Goal: Task Accomplishment & Management: Understand process/instructions

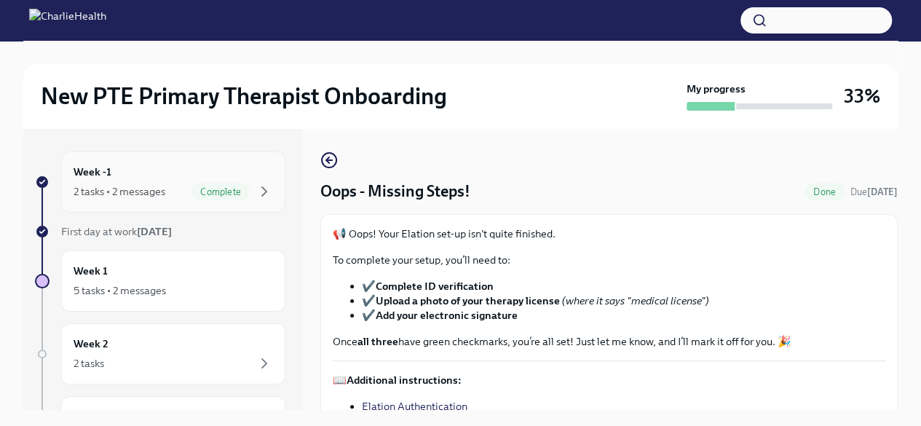
click at [117, 178] on div "Week -1 2 tasks • 2 messages Complete" at bounding box center [174, 182] width 200 height 36
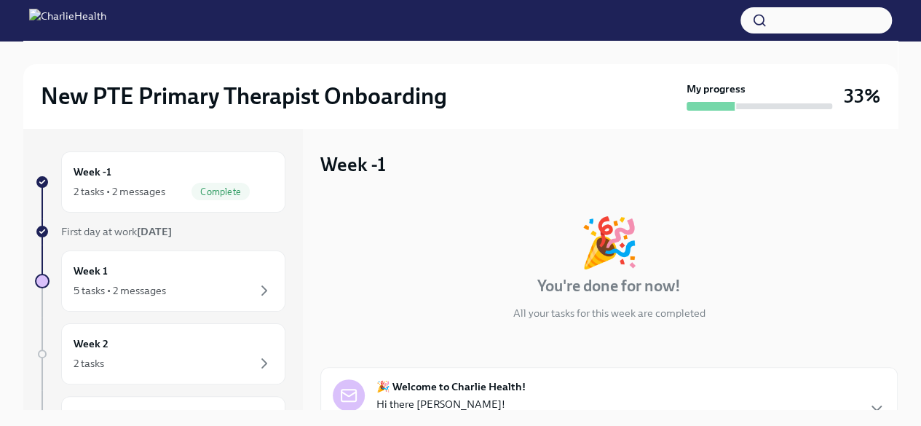
drag, startPoint x: 902, startPoint y: 215, endPoint x: 887, endPoint y: 297, distance: 83.6
click at [887, 297] on div "New PTE Primary Therapist Onboarding My progress 33% Week -1 2 tasks • 2 messag…" at bounding box center [460, 338] width 921 height 594
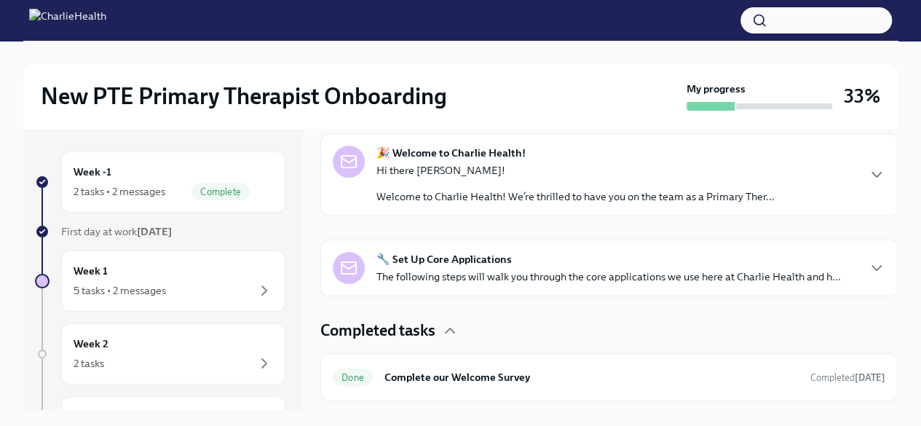
scroll to position [229, 0]
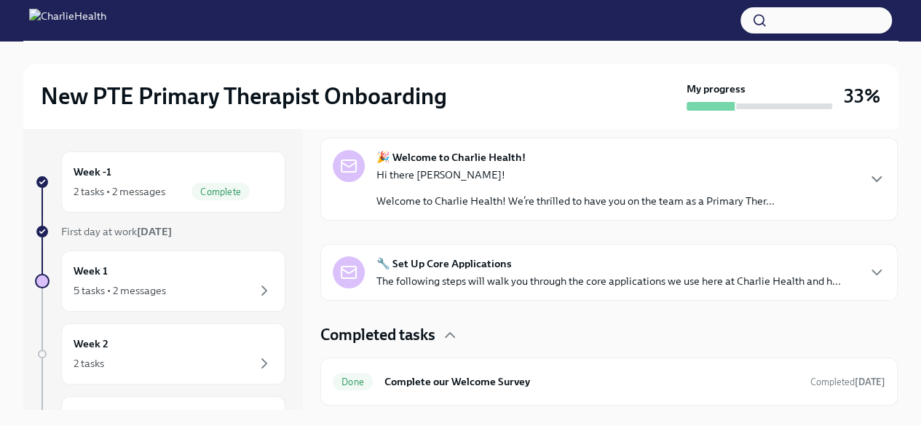
click at [875, 273] on div "🔧 Set Up Core Applications The following steps will walk you through the core a…" at bounding box center [609, 272] width 578 height 57
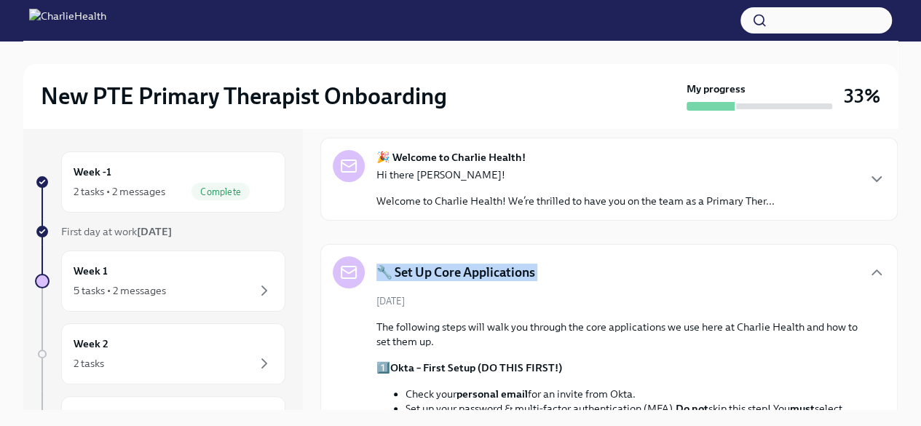
drag, startPoint x: 897, startPoint y: 205, endPoint x: 907, endPoint y: 248, distance: 44.9
click at [907, 248] on div "New PTE Primary Therapist Onboarding My progress 33% Week -1 2 tasks • 2 messag…" at bounding box center [460, 338] width 921 height 594
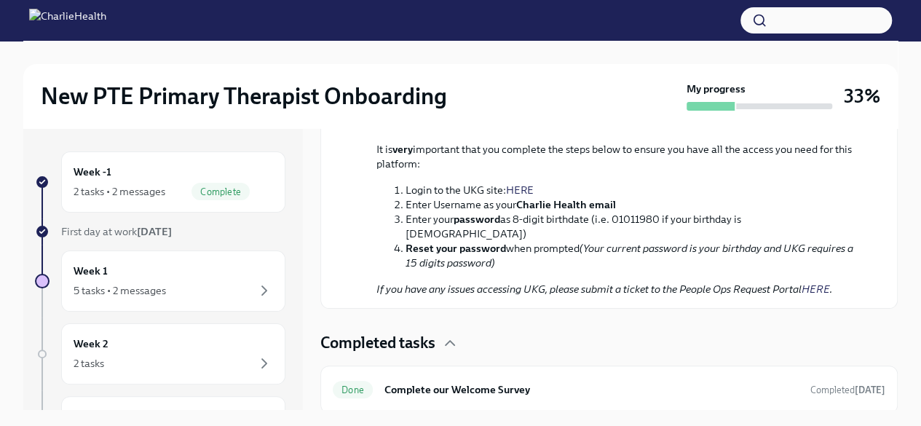
scroll to position [1178, 0]
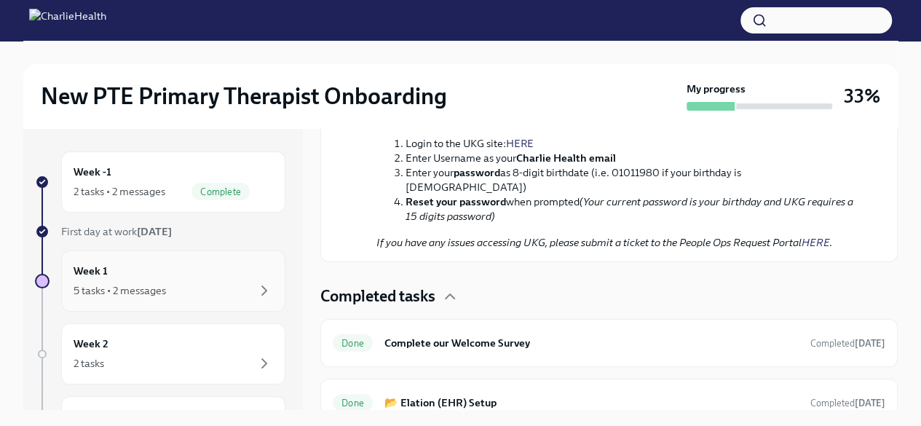
click at [243, 283] on div "5 tasks • 2 messages" at bounding box center [174, 290] width 200 height 17
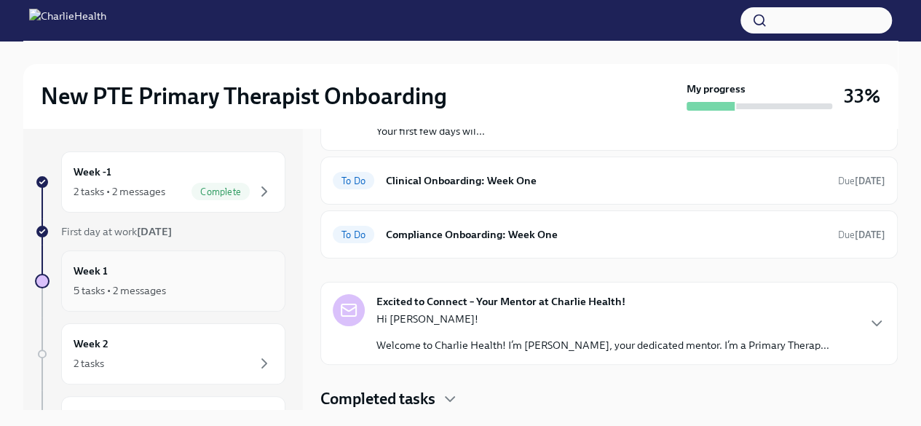
scroll to position [151, 0]
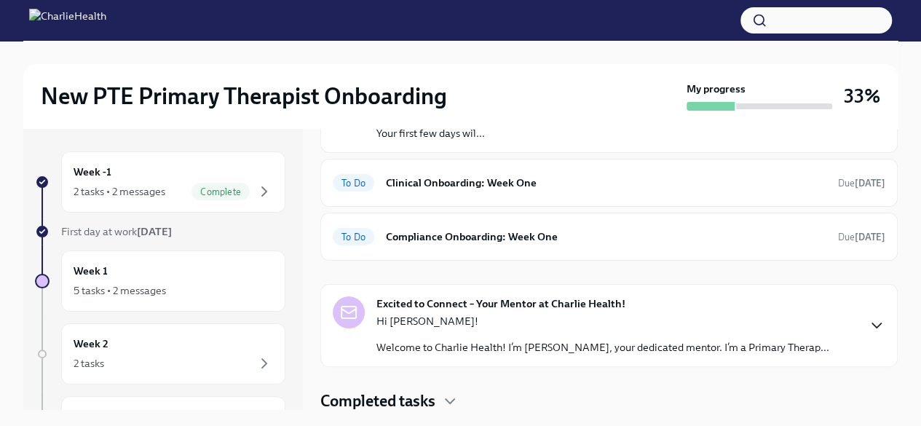
click at [871, 322] on icon "button" at bounding box center [876, 325] width 17 height 17
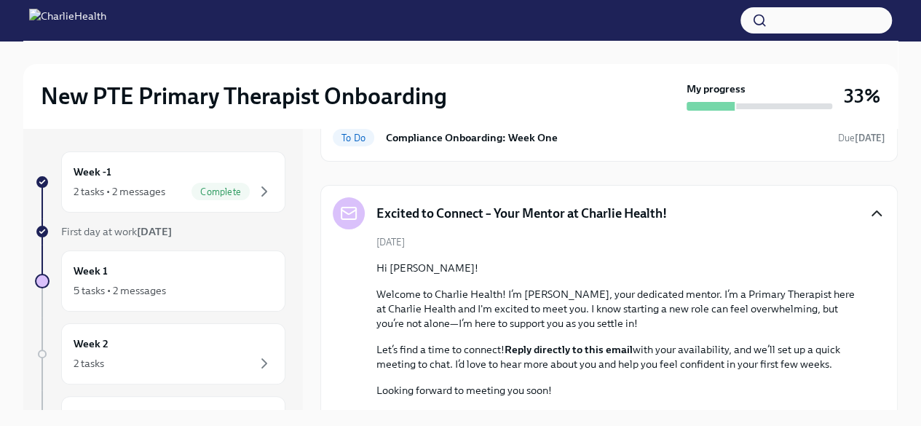
scroll to position [247, 0]
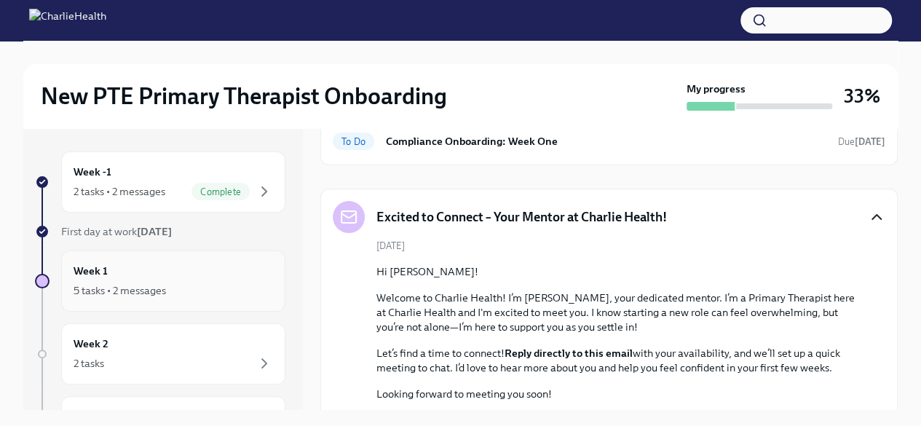
click at [141, 282] on div "5 tasks • 2 messages" at bounding box center [174, 290] width 200 height 17
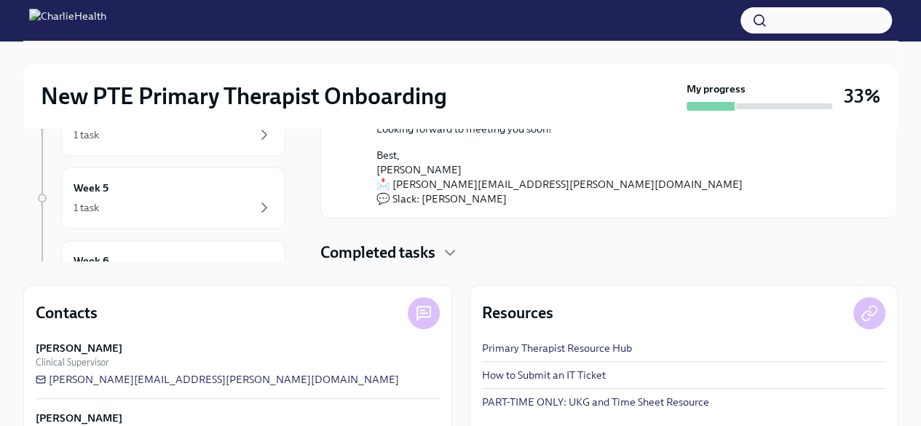
scroll to position [208, 0]
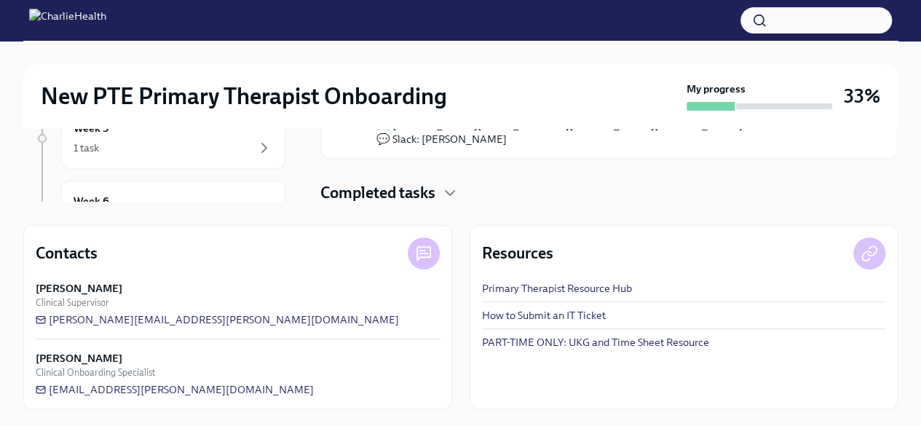
click at [585, 340] on link "PART-TIME ONLY: UKG and Time Sheet Resource" at bounding box center [595, 342] width 227 height 15
